Goal: Information Seeking & Learning: Learn about a topic

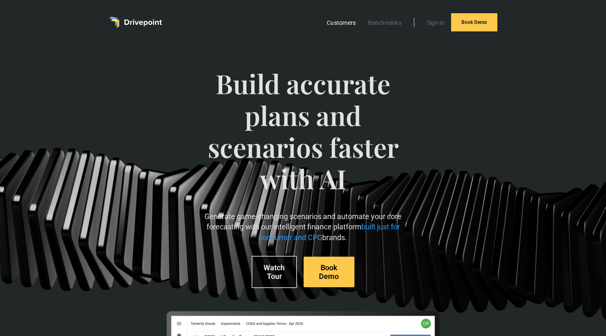
click at [342, 20] on link "Customers" at bounding box center [340, 22] width 37 height 11
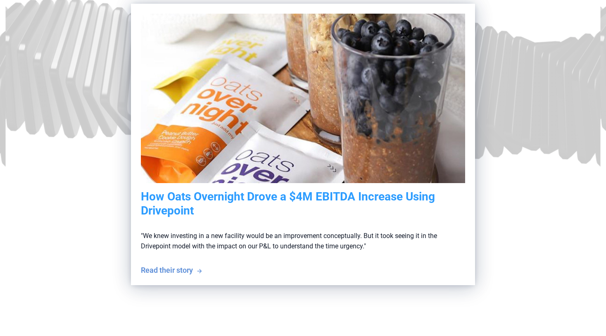
scroll to position [220, 0]
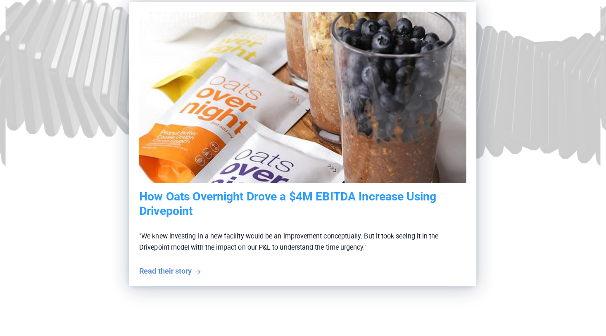
click at [232, 197] on h5 "How Oats Overnight Drove a $4M EBITDA Increase Using Drivepoint" at bounding box center [302, 204] width 327 height 28
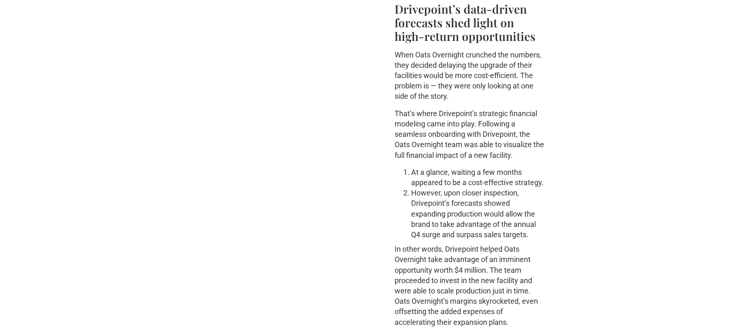
scroll to position [681, 0]
